Goal: Information Seeking & Learning: Learn about a topic

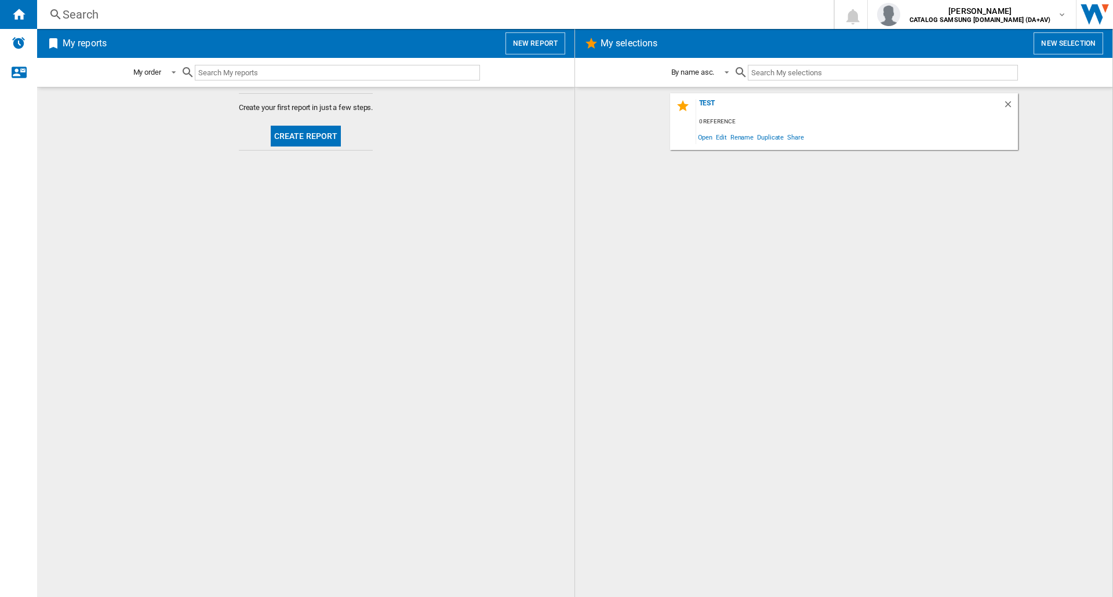
click at [105, 21] on div "Search" at bounding box center [433, 14] width 741 height 16
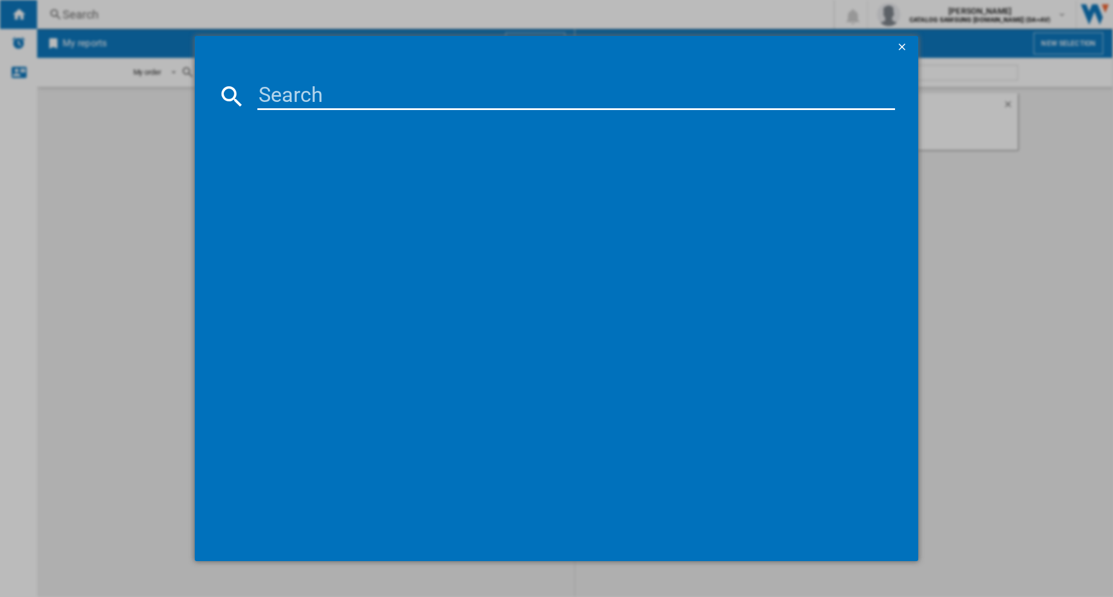
click at [88, 16] on div at bounding box center [556, 298] width 1113 height 597
drag, startPoint x: 285, startPoint y: 82, endPoint x: 280, endPoint y: 99, distance: 17.9
click at [285, 83] on input at bounding box center [575, 96] width 637 height 28
click at [283, 99] on input "65" at bounding box center [575, 96] width 637 height 28
type input "65Q7F5"
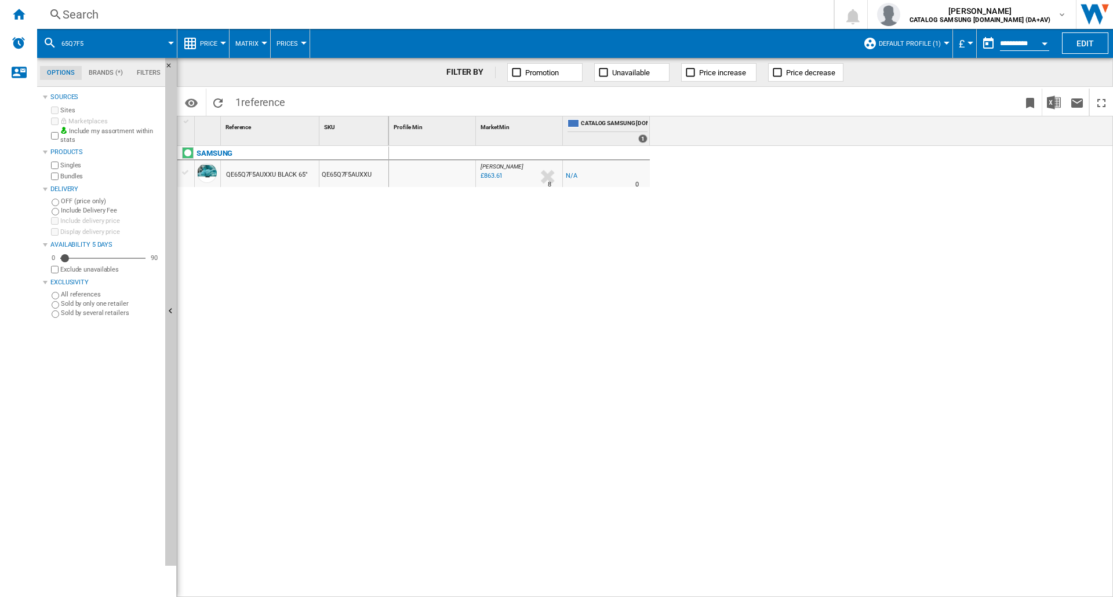
click at [939, 43] on button "Default profile (1)" at bounding box center [913, 43] width 68 height 29
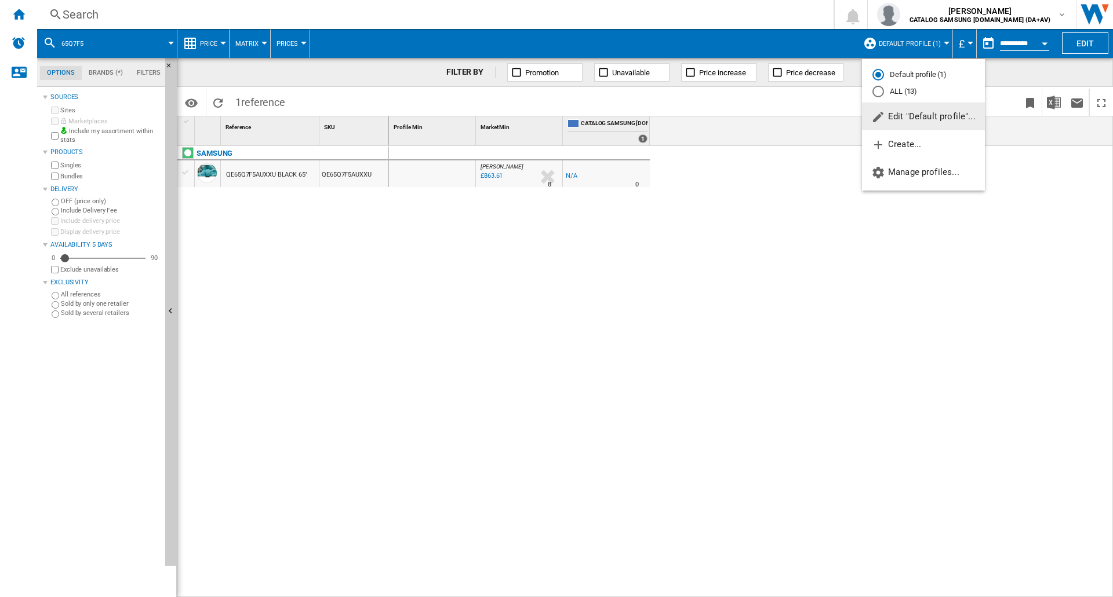
click at [905, 92] on md-radio-button "ALL (13)" at bounding box center [923, 91] width 102 height 11
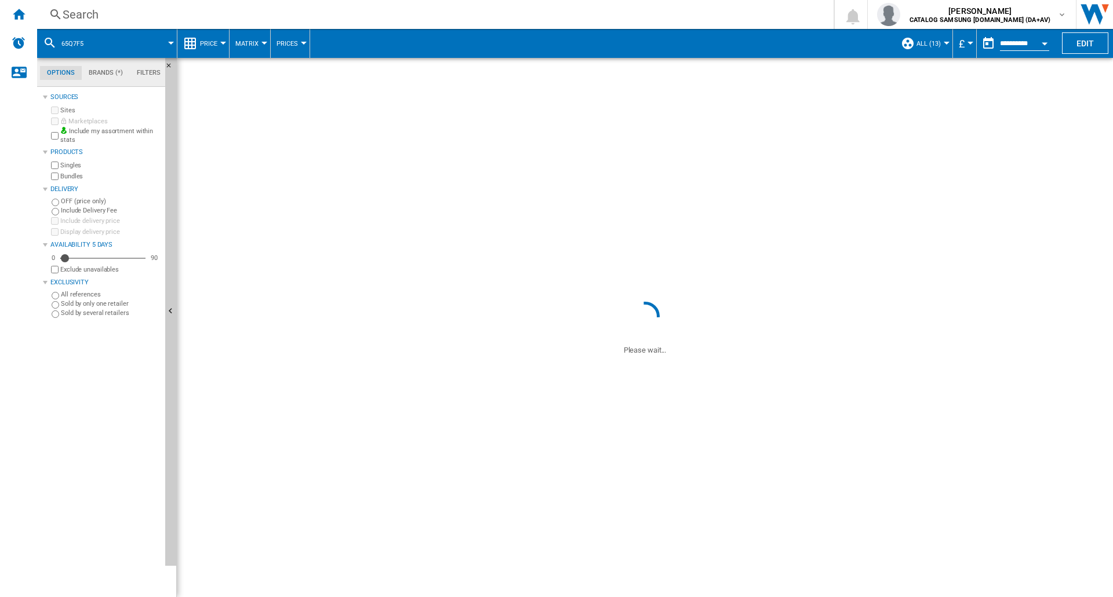
click at [960, 42] on span "£" at bounding box center [961, 44] width 6 height 12
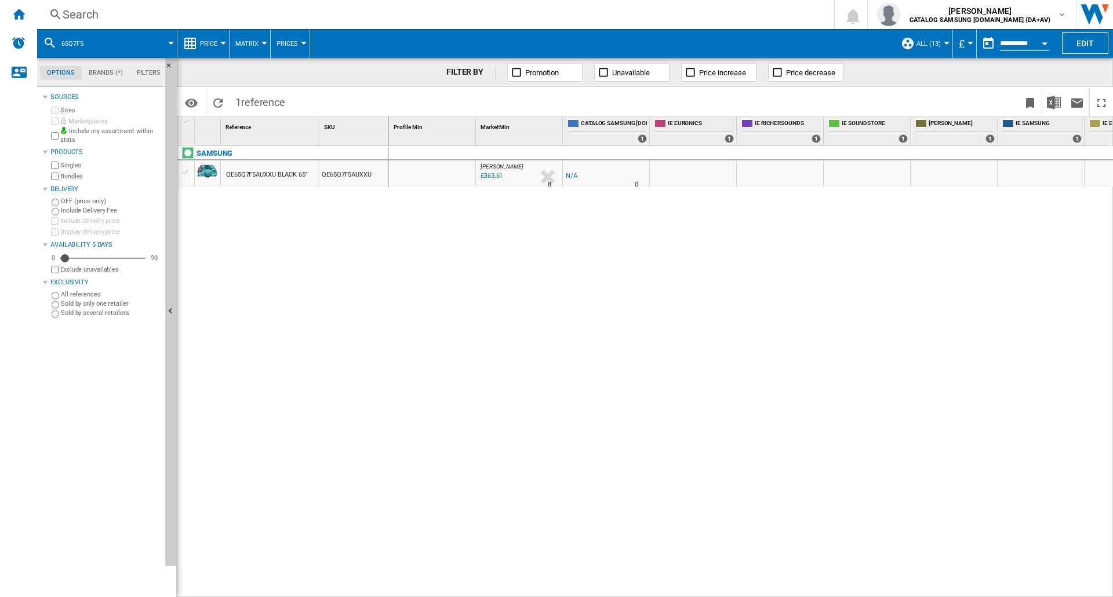
click at [963, 39] on md-backdrop at bounding box center [556, 298] width 1113 height 597
click at [965, 40] on md-backdrop at bounding box center [556, 298] width 1113 height 597
click at [964, 42] on md-backdrop at bounding box center [556, 298] width 1113 height 597
click at [917, 72] on md-backdrop at bounding box center [556, 298] width 1113 height 597
click at [207, 42] on md-backdrop at bounding box center [556, 298] width 1113 height 597
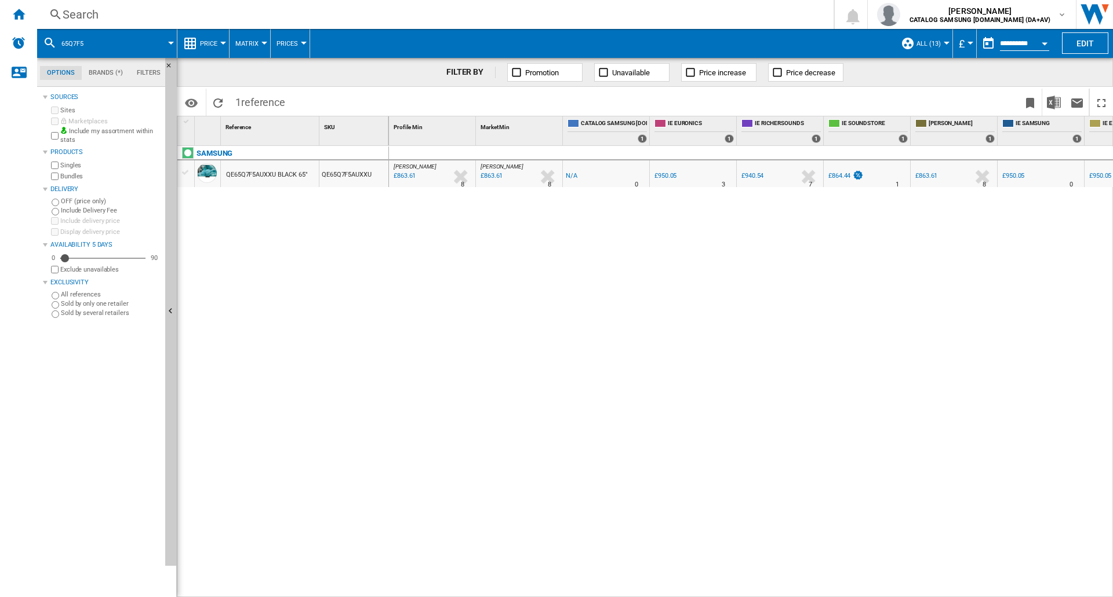
click at [220, 46] on md-backdrop at bounding box center [556, 298] width 1113 height 597
click at [221, 37] on md-backdrop at bounding box center [556, 298] width 1113 height 597
click at [220, 45] on button "Price" at bounding box center [211, 43] width 23 height 29
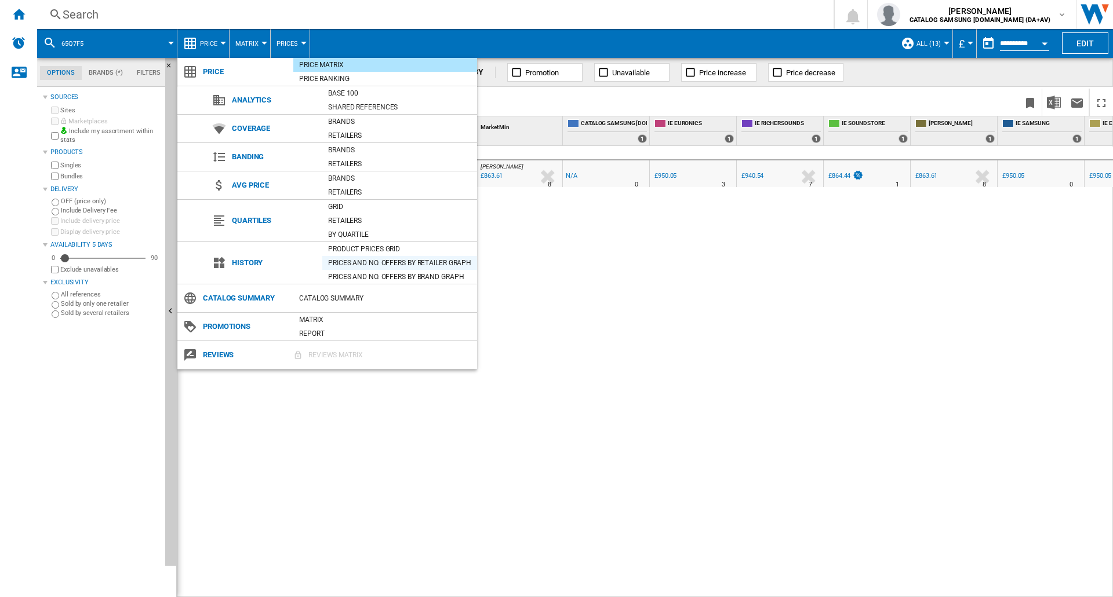
click at [370, 262] on div "Prices and No. offers by retailer graph" at bounding box center [399, 263] width 155 height 12
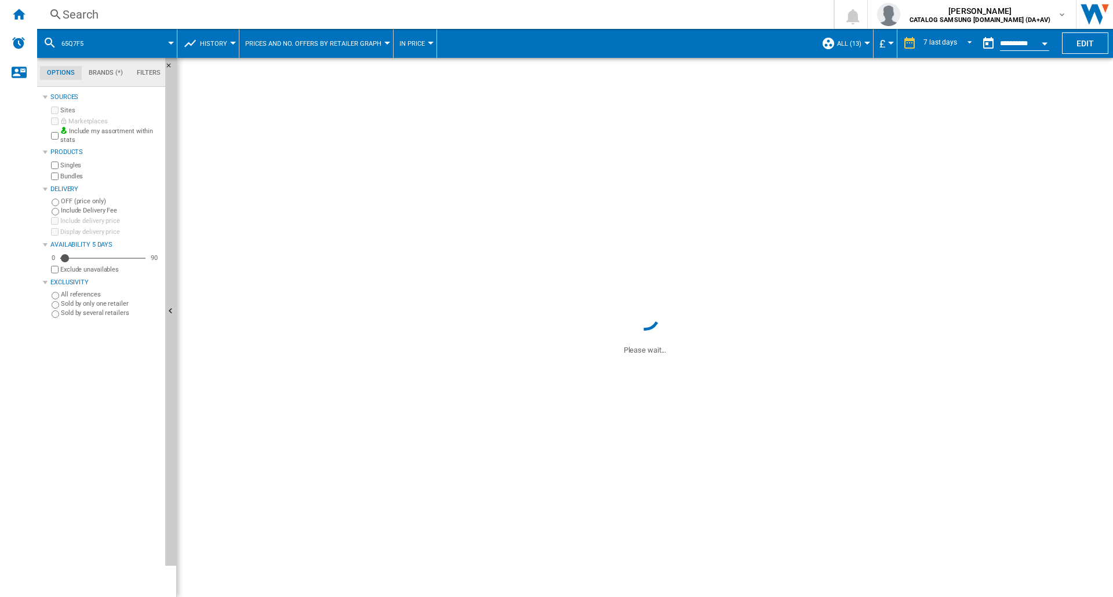
click at [888, 43] on div "Currency" at bounding box center [891, 43] width 6 height 3
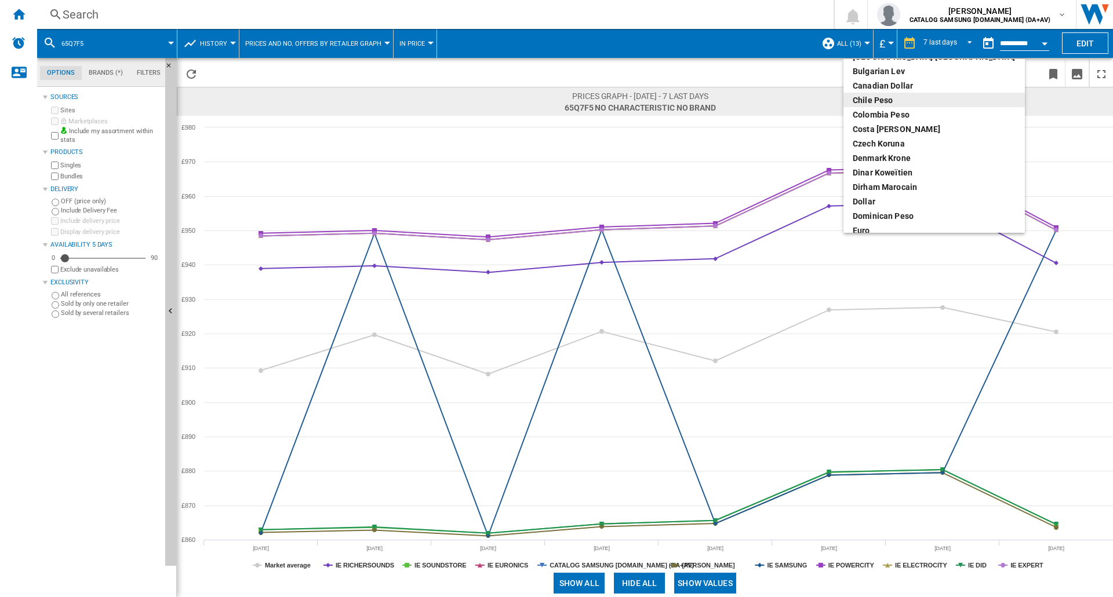
scroll to position [116, 0]
click at [878, 172] on div "euro" at bounding box center [933, 173] width 163 height 12
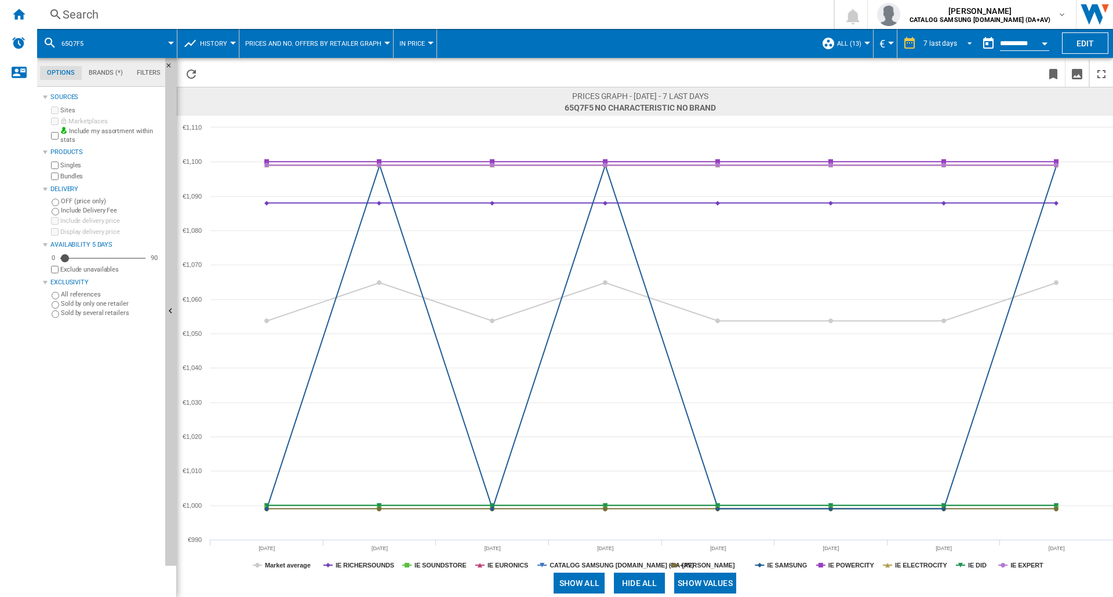
click at [961, 42] on span "REPORTS.WIZARD.STEPS.REPORT.STEPS.REPORT_OPTIONS.PERIOD: 7 last days" at bounding box center [966, 42] width 14 height 10
click at [949, 77] on div "21 last days" at bounding box center [941, 79] width 38 height 10
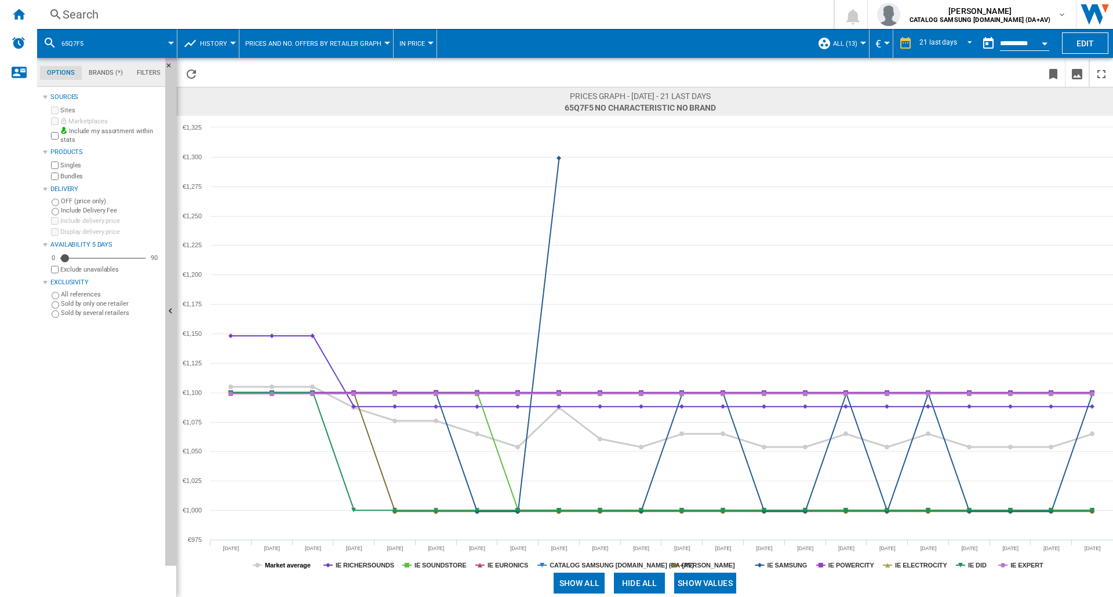
click at [274, 567] on tspan "Market average" at bounding box center [288, 565] width 46 height 7
click at [980, 565] on tspan "IE DID" at bounding box center [977, 565] width 19 height 7
click at [844, 566] on tspan "IE POWERCITY" at bounding box center [851, 565] width 46 height 7
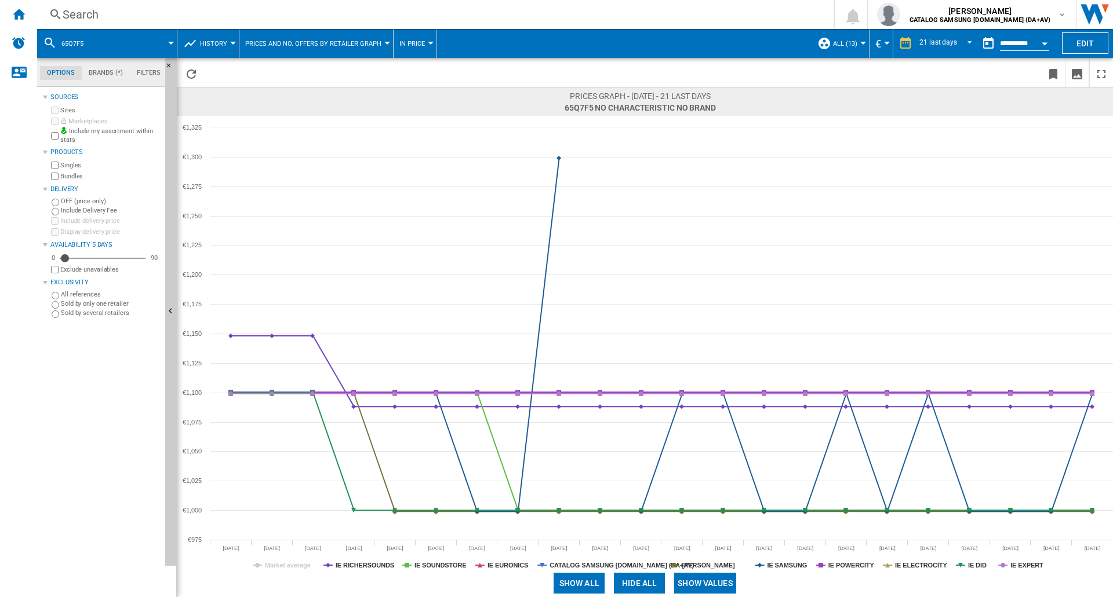
click at [844, 566] on tspan "IE POWERCITY" at bounding box center [851, 565] width 46 height 7
click at [1026, 568] on tspan "IE EXPERT" at bounding box center [1026, 565] width 33 height 7
click at [360, 567] on tspan "IE RICHERSOUNDS" at bounding box center [365, 565] width 59 height 7
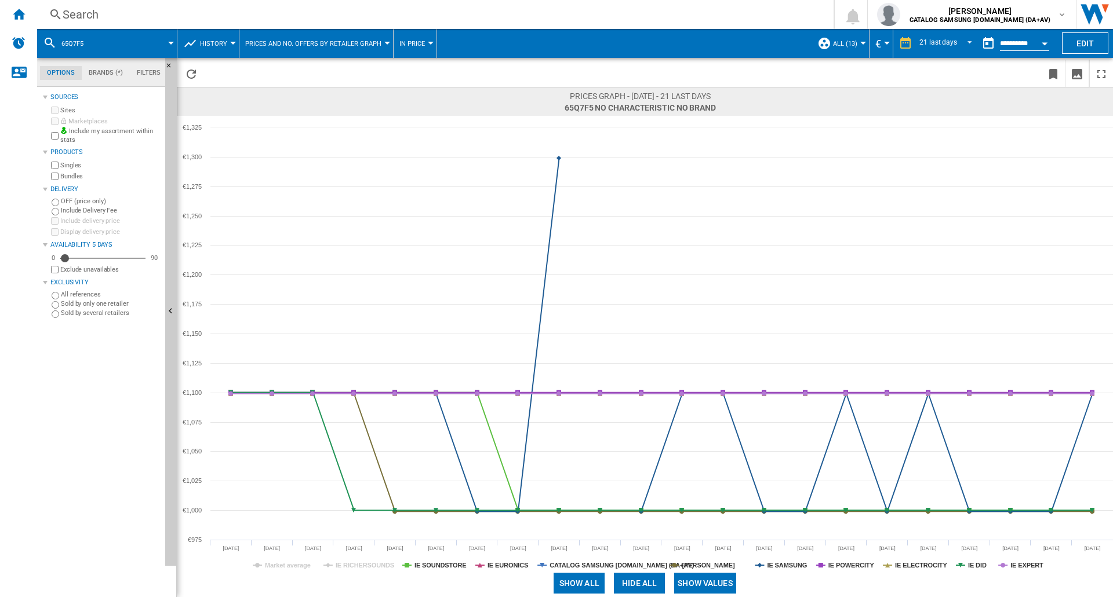
click at [360, 567] on tspan "IE RICHERSOUNDS" at bounding box center [365, 565] width 59 height 7
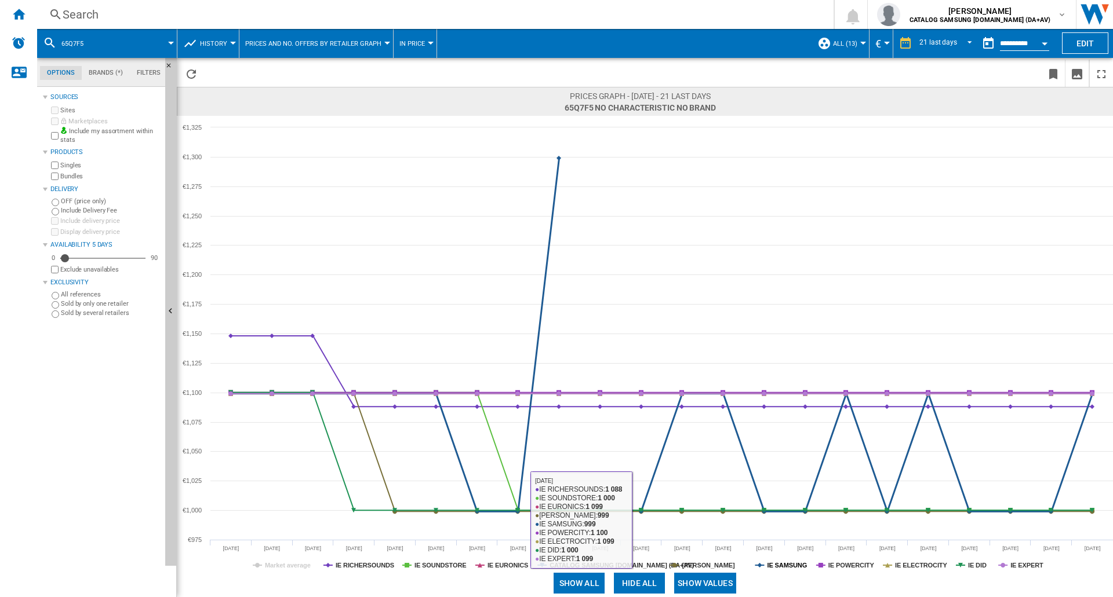
click at [788, 564] on tspan "IE SAMSUNG" at bounding box center [787, 565] width 40 height 7
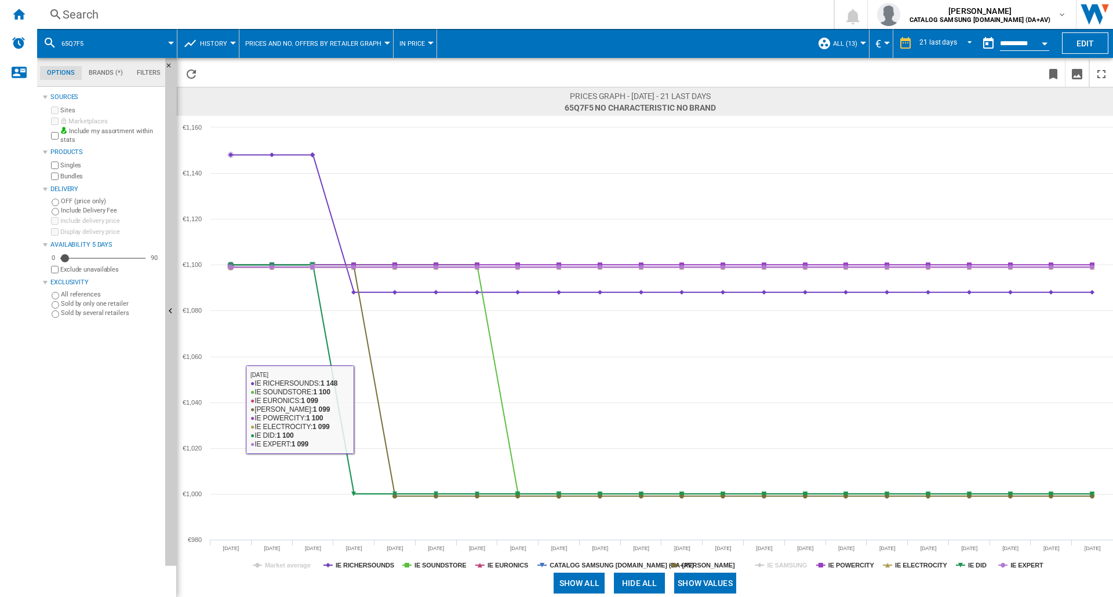
click at [126, 415] on div "Sources Sites Marketplaces Include my assortment within stats Products Singles …" at bounding box center [102, 344] width 118 height 508
click at [138, 422] on div "Sources Sites Marketplaces Include my assortment within stats Products Singles …" at bounding box center [102, 344] width 118 height 508
